Goal: Information Seeking & Learning: Find specific page/section

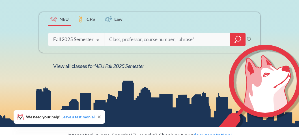
scroll to position [103, 0]
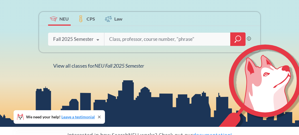
click at [91, 42] on div "Fall 2025 Semester" at bounding box center [73, 39] width 40 height 6
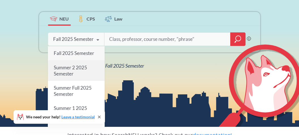
click at [81, 68] on span "Summer 2 2025 Semester" at bounding box center [69, 71] width 33 height 12
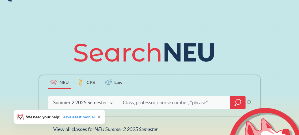
scroll to position [57, 0]
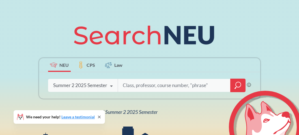
click at [138, 88] on input "search" at bounding box center [174, 86] width 104 height 12
type input "A"
click at [131, 85] on input "M ATH" at bounding box center [174, 86] width 104 height 12
click at [129, 86] on input "M ATH" at bounding box center [174, 86] width 104 height 12
click at [161, 81] on input "MATH" at bounding box center [174, 86] width 104 height 12
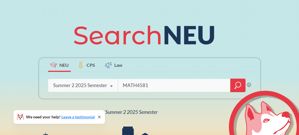
type input "MATH4581"
click at [238, 86] on icon "magnifying glass" at bounding box center [237, 86] width 7 height 8
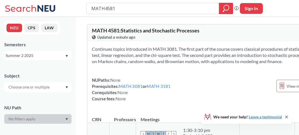
click at [68, 56] on icon "Dropdown arrow" at bounding box center [66, 56] width 3 height 2
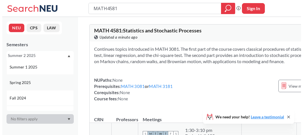
scroll to position [57, 0]
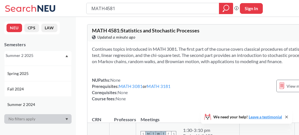
click at [36, 102] on div "Summer 2 2024" at bounding box center [39, 105] width 64 height 6
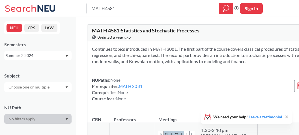
click at [48, 56] on div "Summer 2 2024" at bounding box center [35, 56] width 59 height 6
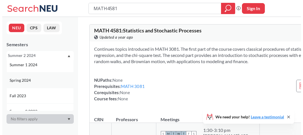
scroll to position [141, 0]
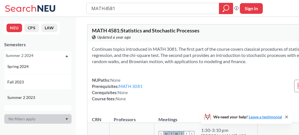
click at [37, 99] on div "Summer 2 2023" at bounding box center [39, 98] width 64 height 6
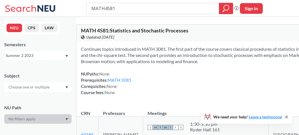
click at [66, 57] on icon "Dropdown arrow" at bounding box center [66, 56] width 3 height 2
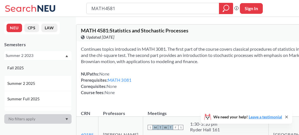
click at [51, 68] on div "Fall 2025" at bounding box center [39, 68] width 64 height 6
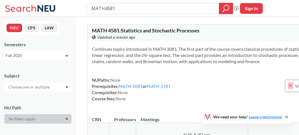
click at [67, 87] on icon "Dropdown arrow" at bounding box center [67, 87] width 3 height 2
click at [66, 84] on div at bounding box center [37, 88] width 67 height 10
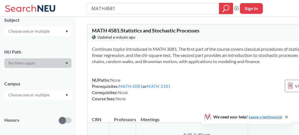
scroll to position [57, 0]
click at [68, 64] on icon "Dropdown arrow" at bounding box center [66, 63] width 3 height 2
drag, startPoint x: 194, startPoint y: 8, endPoint x: 42, endPoint y: 0, distance: 152.9
click at [42, 0] on html "MATH4581 Phrase search guarantees the exact search appears in the results. Ex. …" at bounding box center [149, 67] width 299 height 135
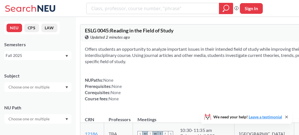
scroll to position [28, 0]
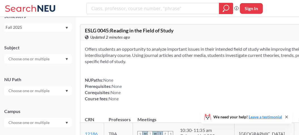
click at [65, 89] on div at bounding box center [37, 91] width 67 height 10
click at [39, 120] on span "Creative Express/Innov" at bounding box center [28, 122] width 42 height 6
